Goal: Navigation & Orientation: Find specific page/section

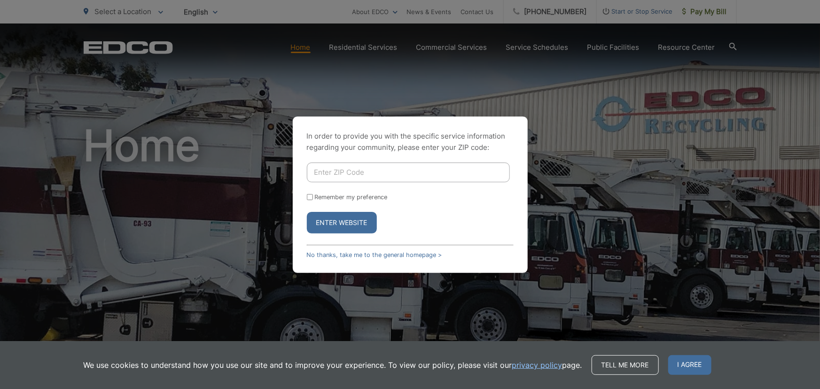
click at [572, 182] on div "In order to provide you with the specific service information regarding your co…" at bounding box center [410, 194] width 820 height 389
click at [417, 257] on link "No thanks, take me to the general homepage >" at bounding box center [374, 254] width 135 height 7
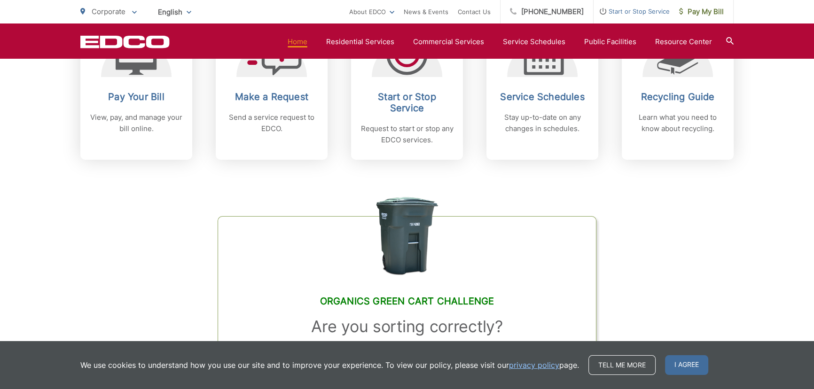
scroll to position [342, 0]
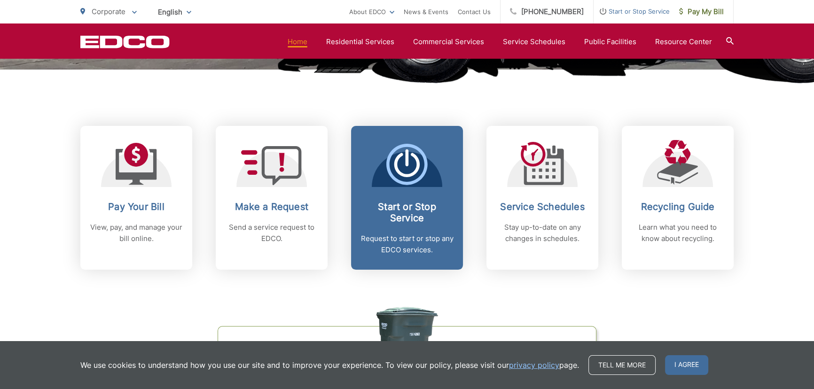
click at [431, 208] on h2 "Start or Stop Service" at bounding box center [406, 212] width 93 height 23
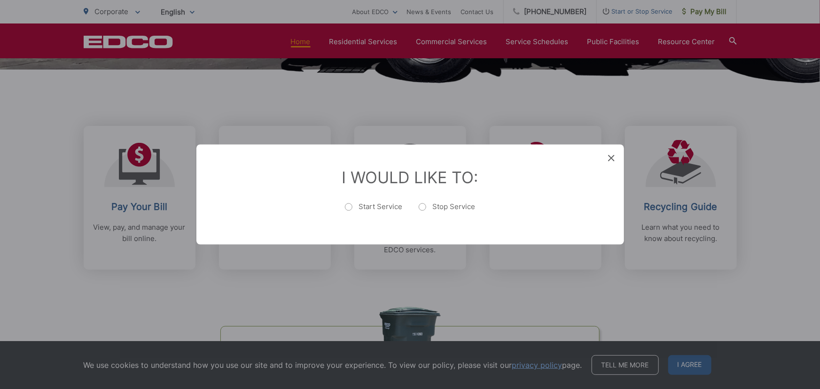
click at [611, 160] on icon at bounding box center [611, 158] width 7 height 7
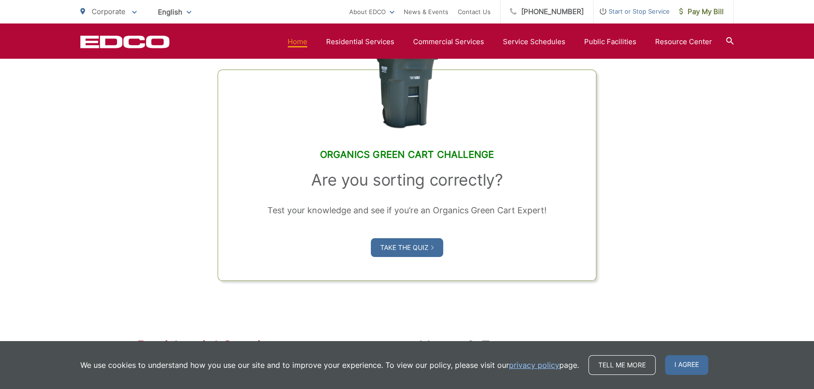
scroll to position [521, 0]
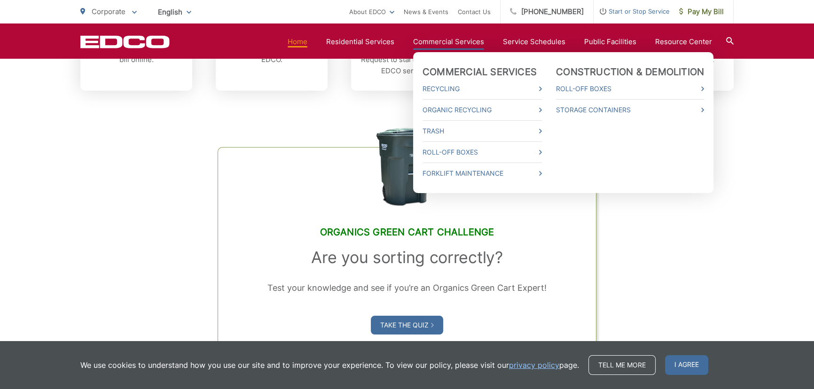
click at [442, 41] on link "Commercial Services" at bounding box center [448, 41] width 71 height 11
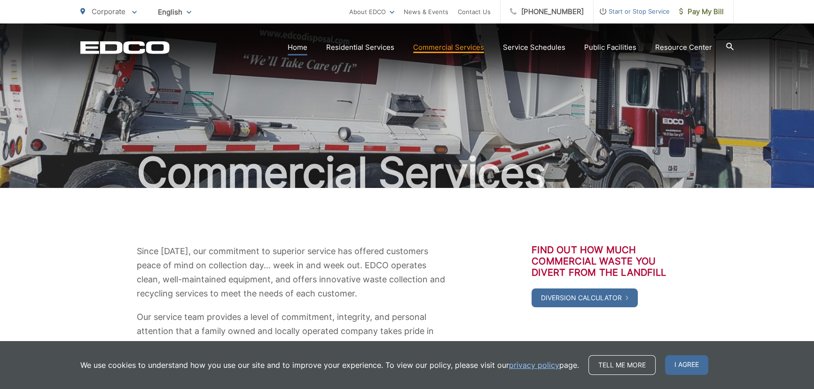
click at [303, 45] on link "Home" at bounding box center [298, 47] width 20 height 11
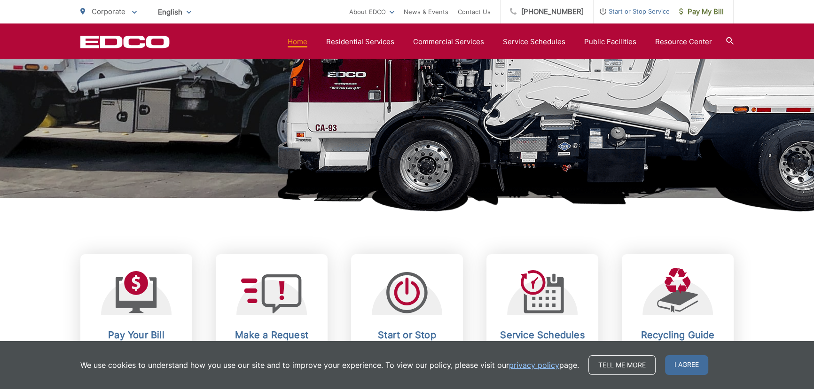
scroll to position [427, 0]
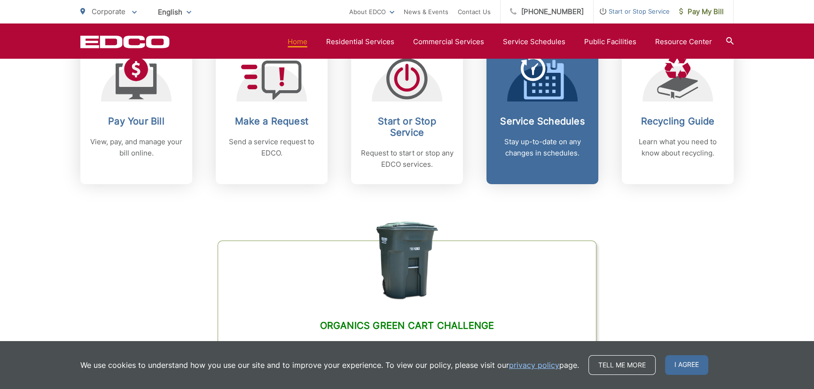
click at [560, 126] on h2 "Service Schedules" at bounding box center [542, 121] width 93 height 11
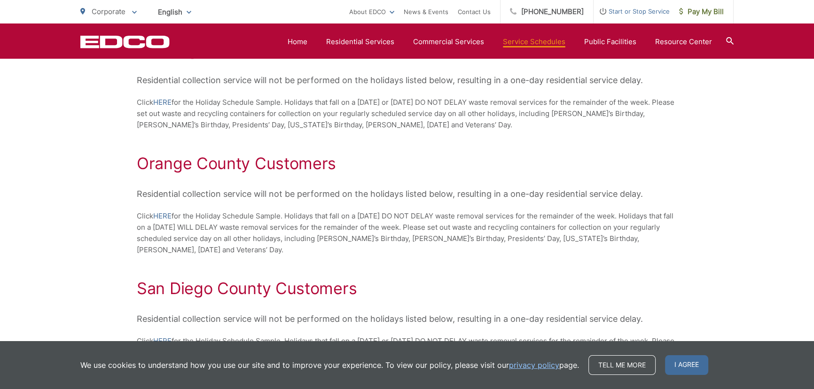
scroll to position [390, 0]
click at [307, 39] on link "Home" at bounding box center [298, 41] width 20 height 11
